Goal: Information Seeking & Learning: Find specific fact

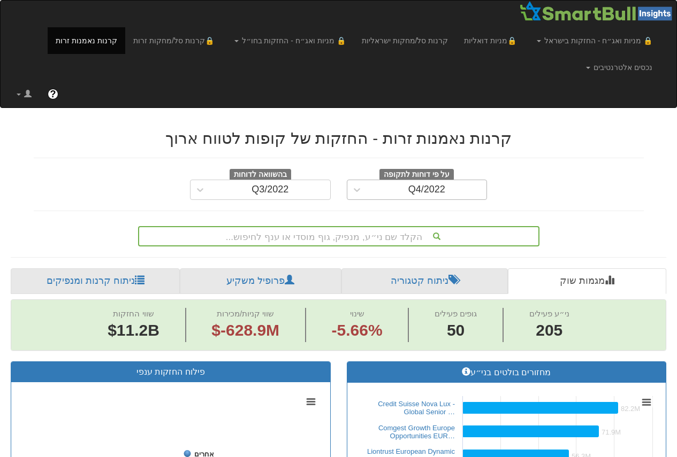
scroll to position [0, 2038]
click at [383, 188] on div "Q4/2022" at bounding box center [427, 189] width 120 height 17
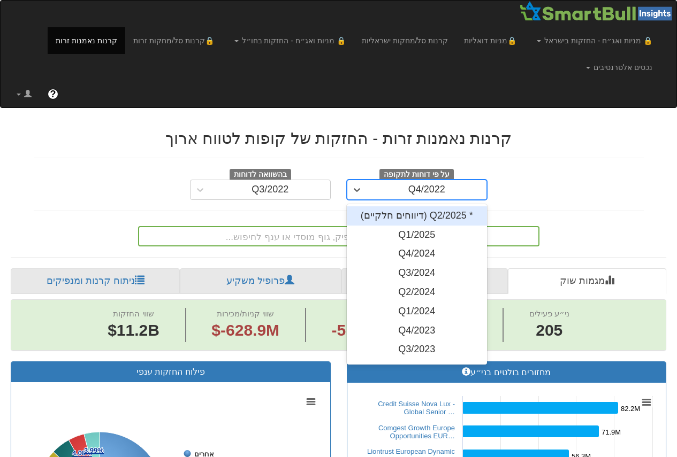
click at [425, 213] on div "* Q2/2025 (דיווחים חלקיים)" at bounding box center [417, 216] width 141 height 19
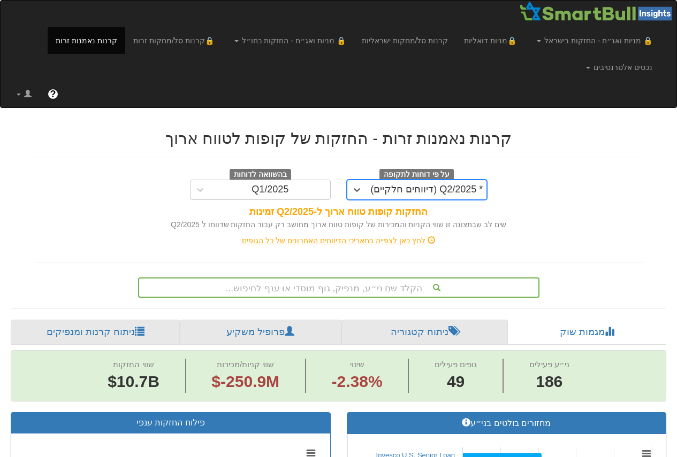
scroll to position [108, 0]
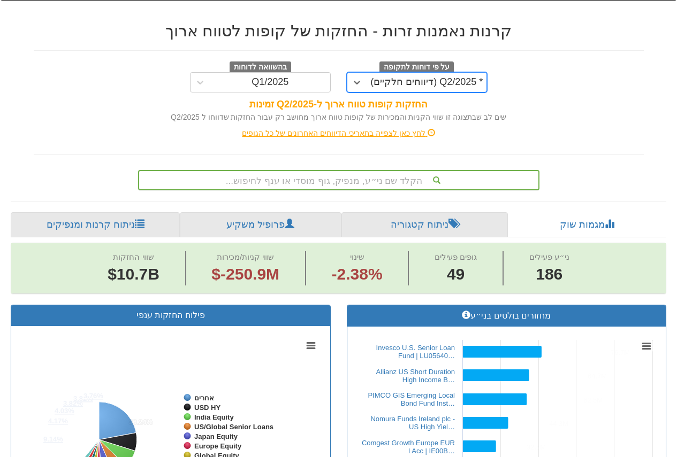
click at [333, 190] on div "הקלד שם ני״ע, מנפיק, גוף מוסדי או ענף לחיפוש..." at bounding box center [338, 180] width 401 height 20
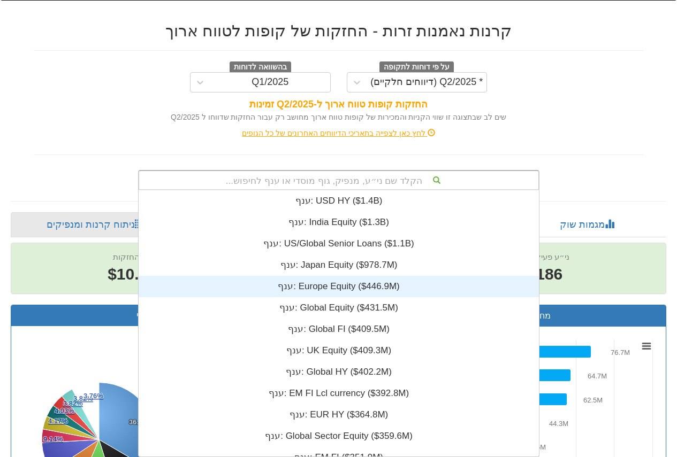
scroll to position [266, 0]
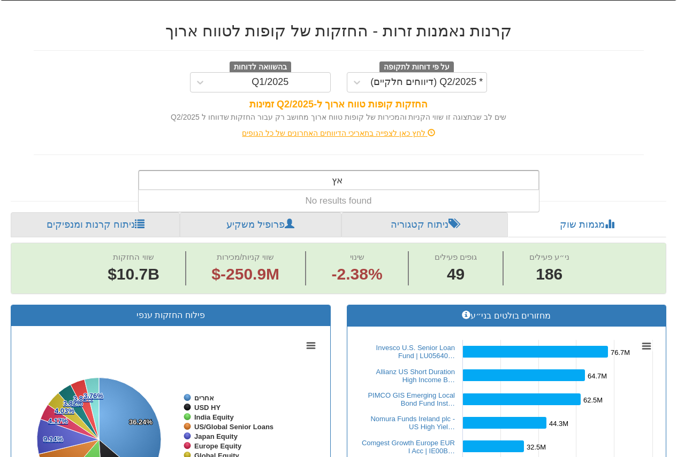
type input "א"
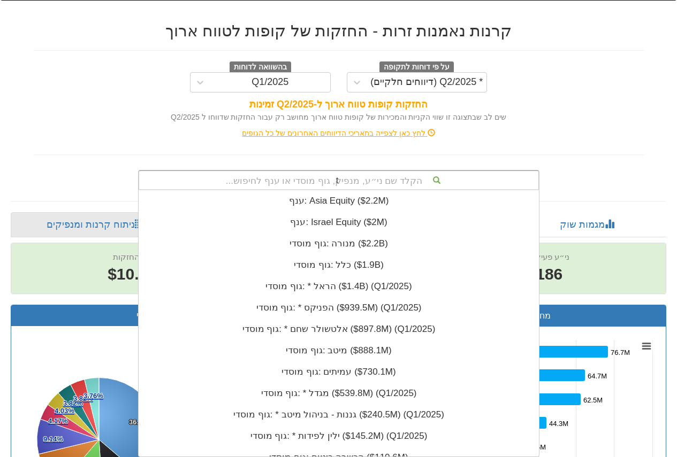
scroll to position [0, 0]
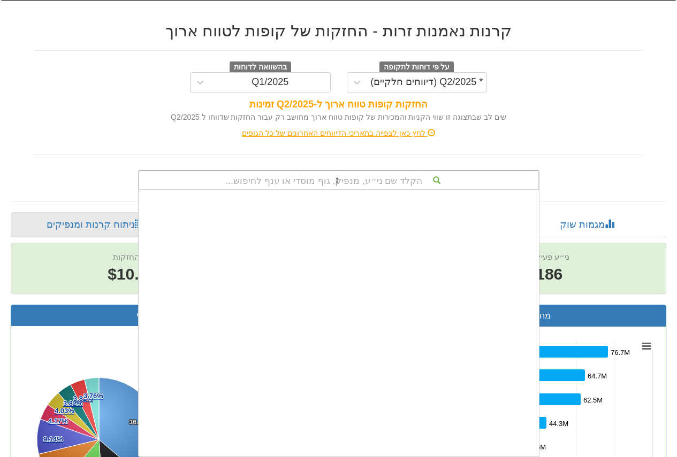
type input "t."
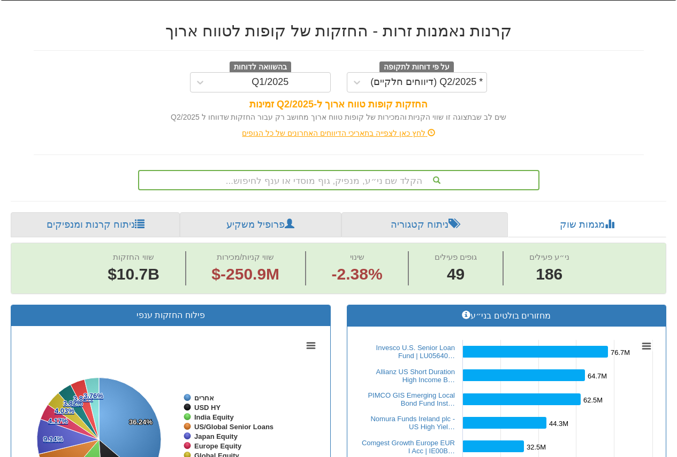
click at [576, 129] on div "לחץ כאן לצפייה בתאריכי הדיווחים האחרונים של כל הגופים" at bounding box center [339, 133] width 626 height 11
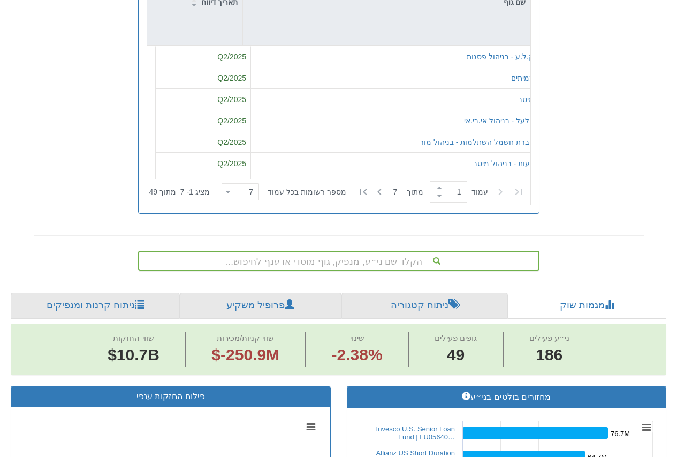
click at [391, 263] on div "הקלד שם ני״ע, מנפיק, גוף מוסדי או ענף לחיפוש..." at bounding box center [338, 261] width 401 height 20
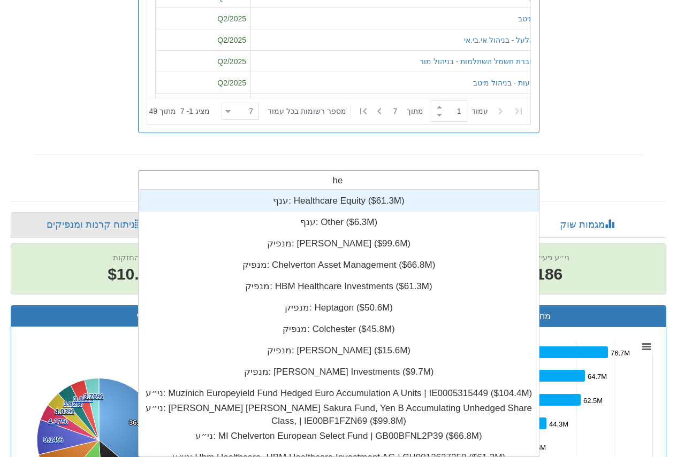
scroll to position [266, 0]
type input "h"
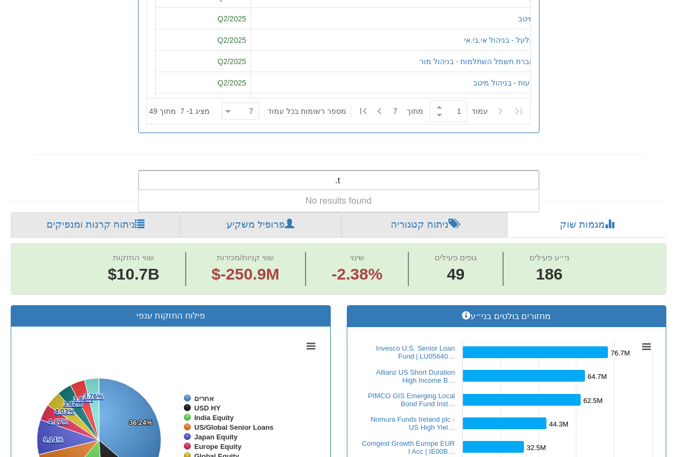
type input "t"
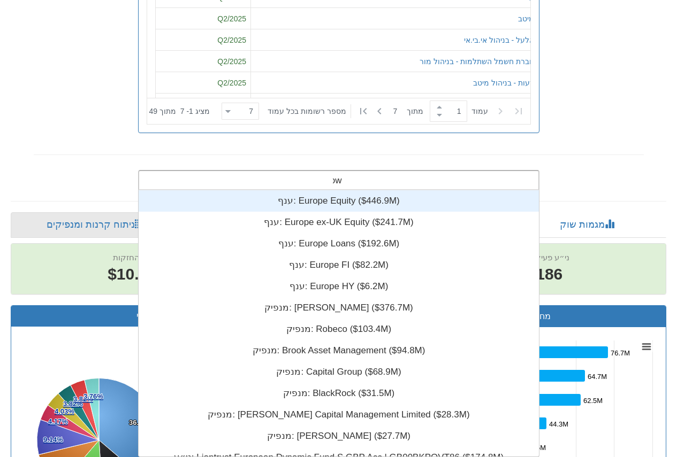
scroll to position [193, 0]
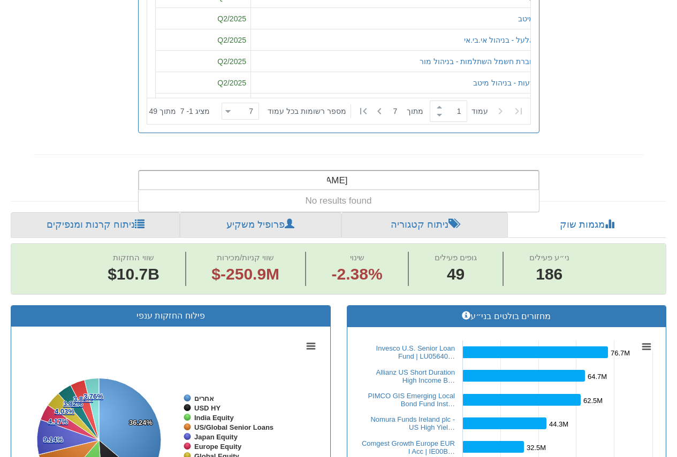
type input "row"
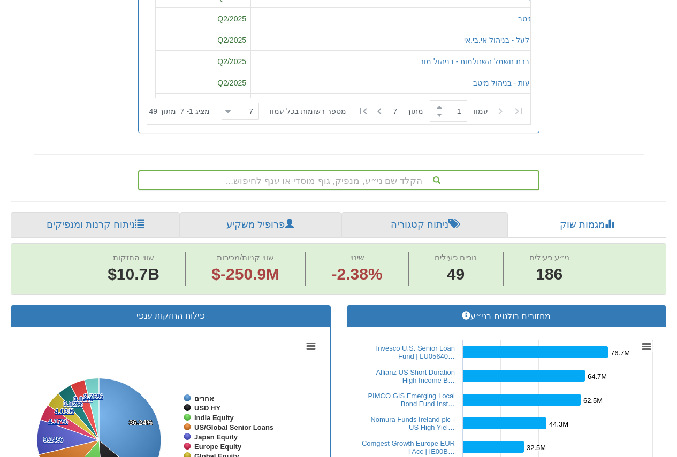
click at [618, 167] on div "הקלד שם ני״ע, מנפיק, גוף מוסדי או ענף לחיפוש..." at bounding box center [339, 178] width 626 height 25
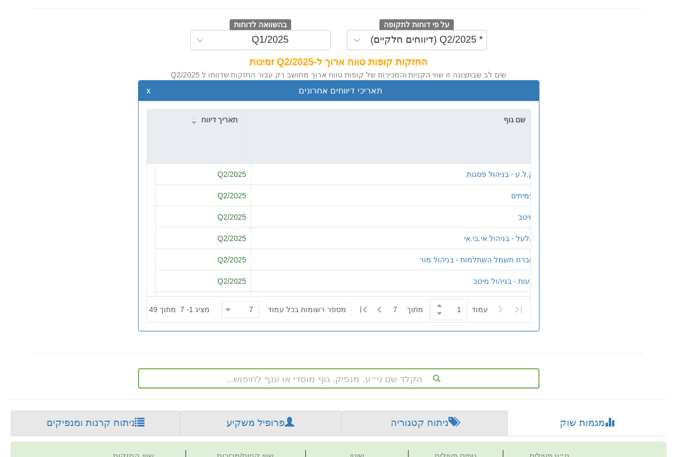
scroll to position [0, 0]
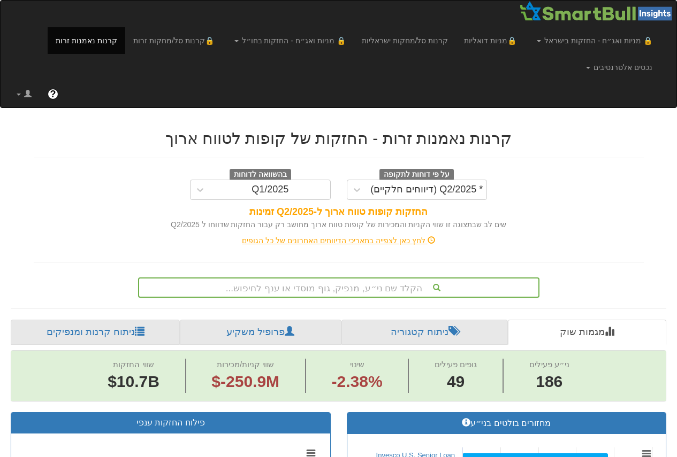
click at [360, 289] on div "הקלד שם ני״ע, מנפיק, גוף מוסדי או ענף לחיפוש..." at bounding box center [338, 288] width 401 height 20
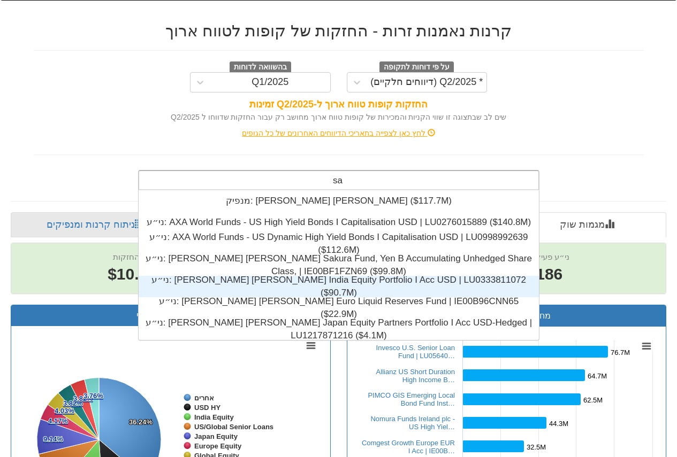
scroll to position [150, 0]
type input "s"
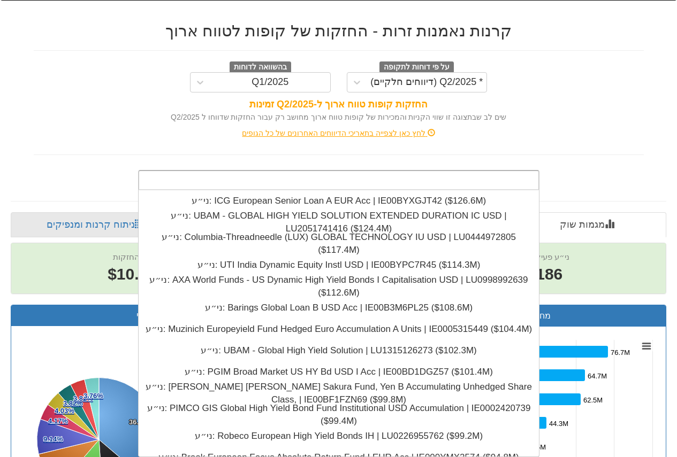
scroll to position [4324, 0]
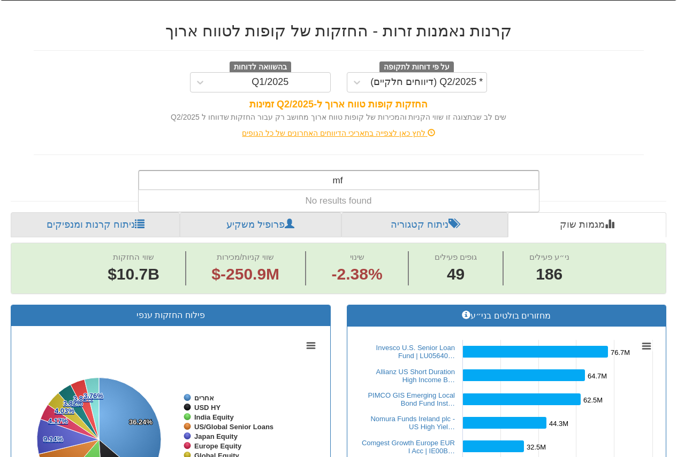
type input "m"
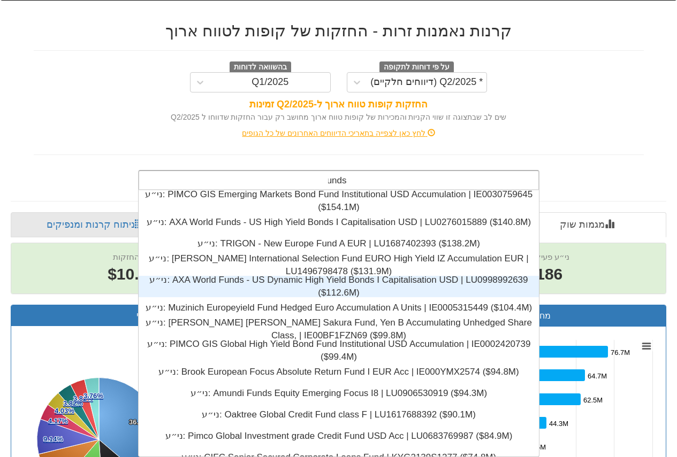
scroll to position [107, 0]
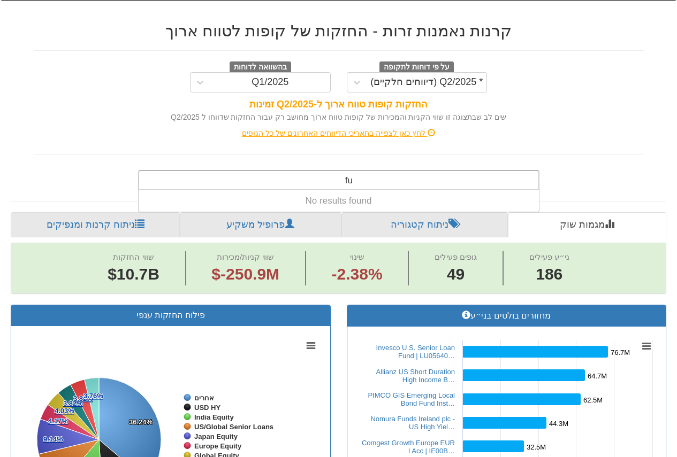
type input "f"
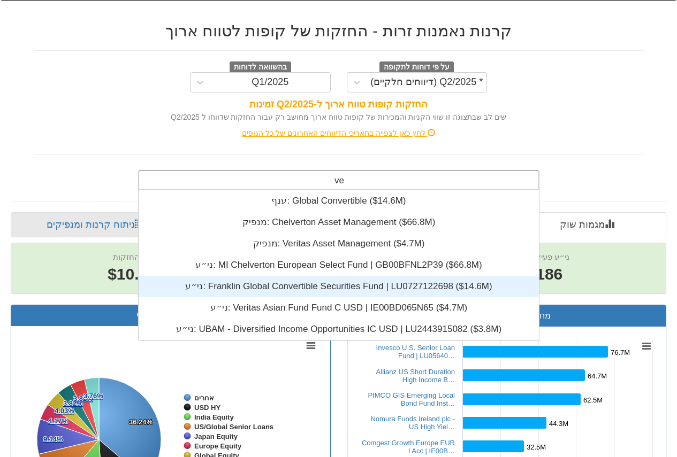
scroll to position [266, 0]
type input "v"
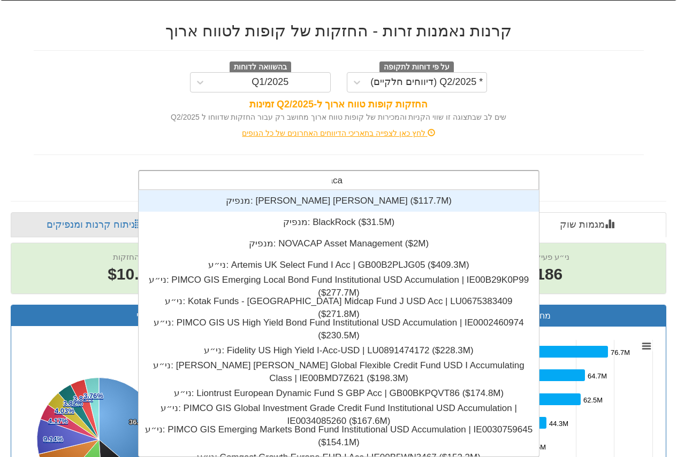
scroll to position [21, 0]
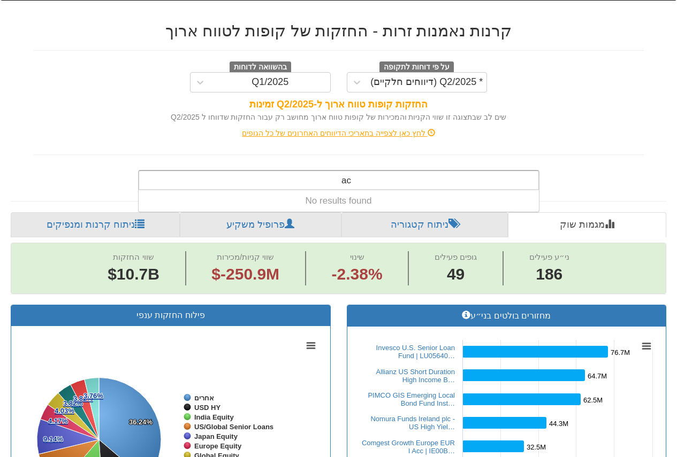
type input "a"
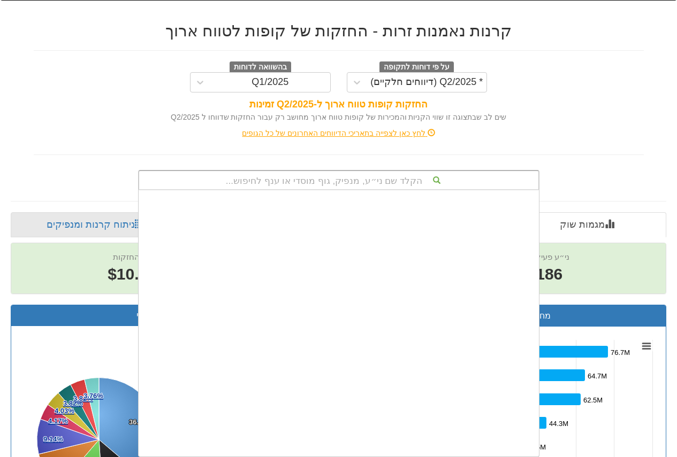
scroll to position [0, 0]
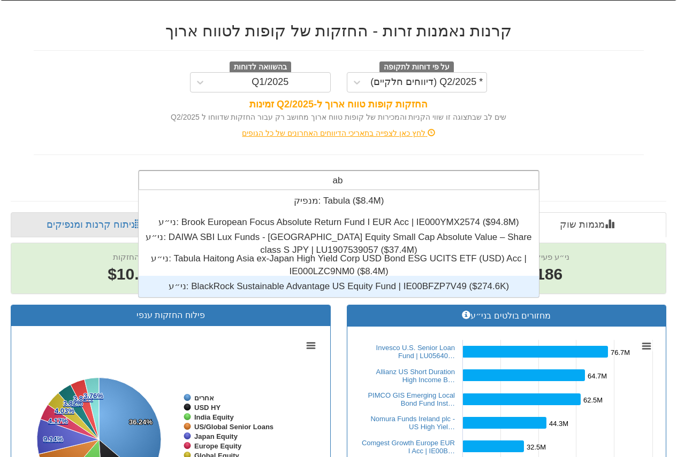
type input "a"
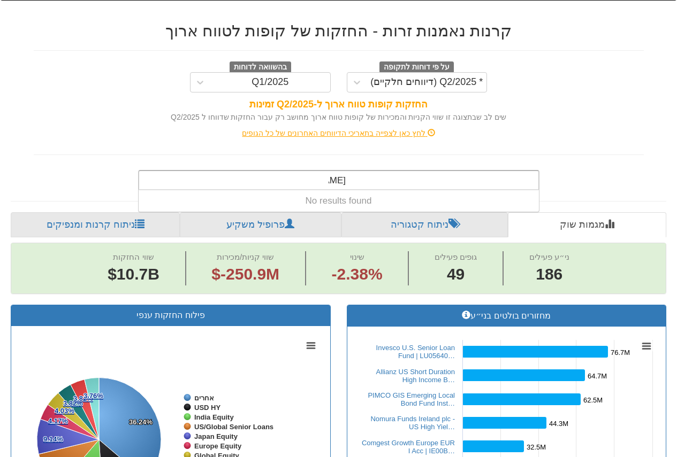
type input "borro"
click at [551, 136] on div "לחץ כאן לצפייה בתאריכי הדיווחים האחרונים של כל הגופים" at bounding box center [339, 133] width 626 height 11
